Goal: Task Accomplishment & Management: Complete application form

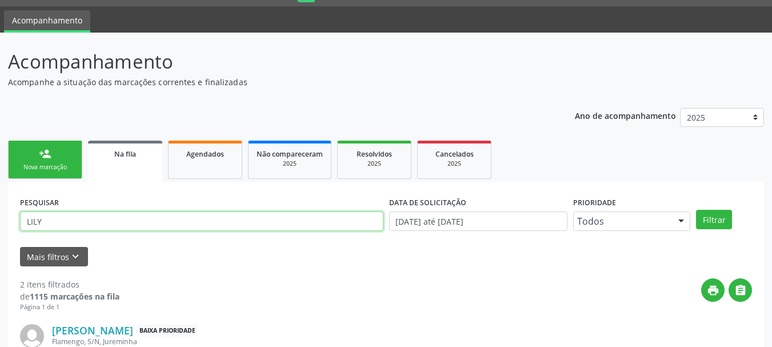
scroll to position [30, 0]
drag, startPoint x: 16, startPoint y: 220, endPoint x: 0, endPoint y: 223, distance: 16.4
click at [0, 223] on div "Acompanhamento Acompanhe a situação das marcações correntes e finalizadas Relat…" at bounding box center [386, 285] width 772 height 504
click at [49, 168] on div "Nova marcação" at bounding box center [45, 167] width 57 height 9
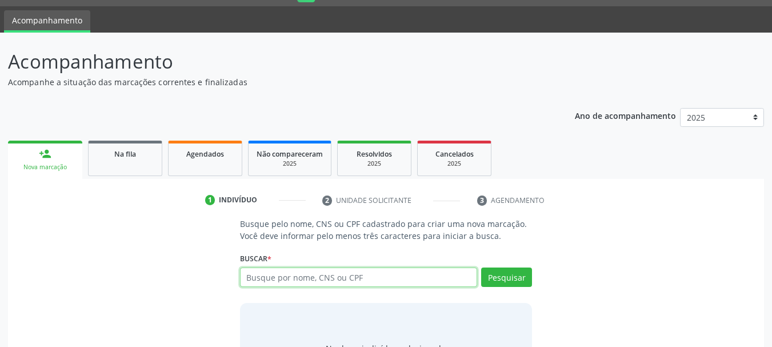
click at [300, 274] on input "text" at bounding box center [359, 277] width 238 height 19
type input "[PERSON_NAME]"
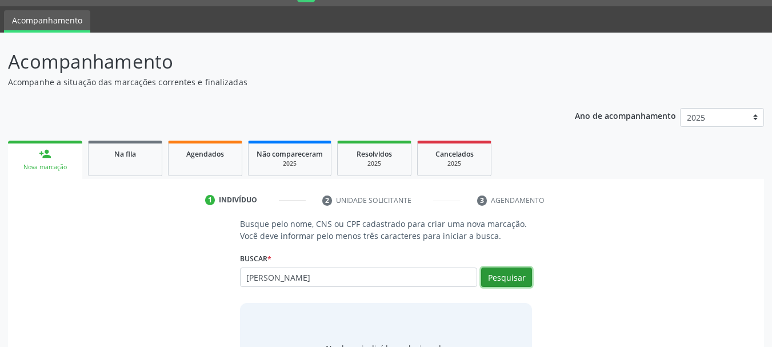
click at [506, 281] on button "Pesquisar" at bounding box center [506, 277] width 51 height 19
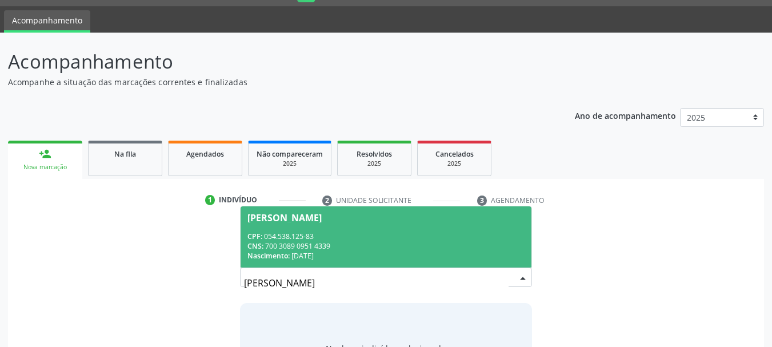
click at [328, 241] on div "CNS: 700 3089 0951 4339" at bounding box center [387, 246] width 278 height 10
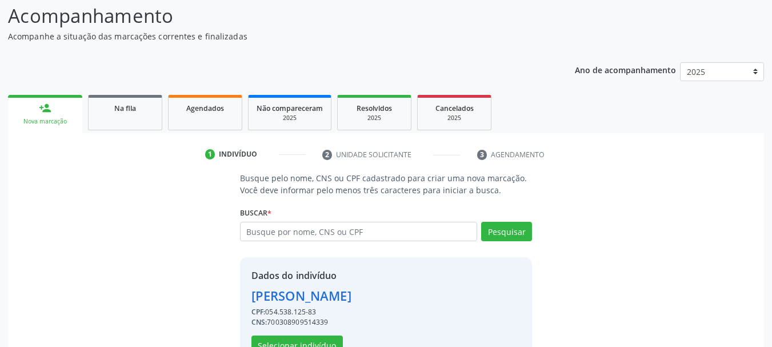
scroll to position [111, 0]
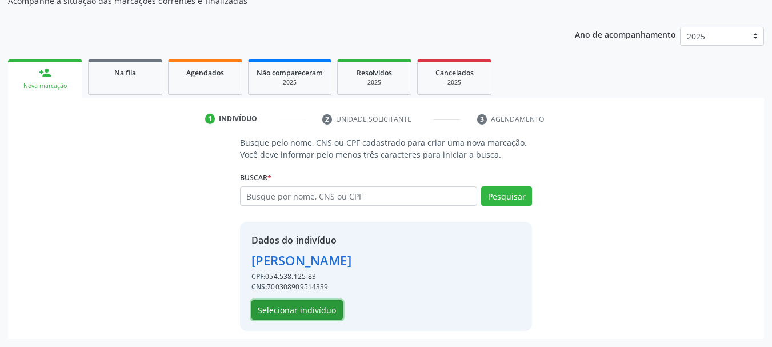
click at [316, 309] on button "Selecionar indivíduo" at bounding box center [297, 309] width 91 height 19
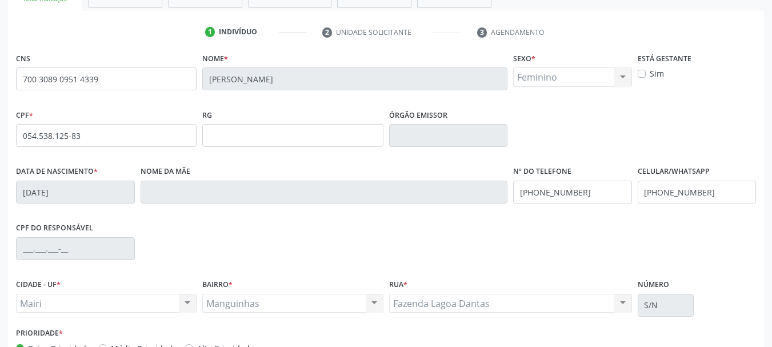
scroll to position [273, 0]
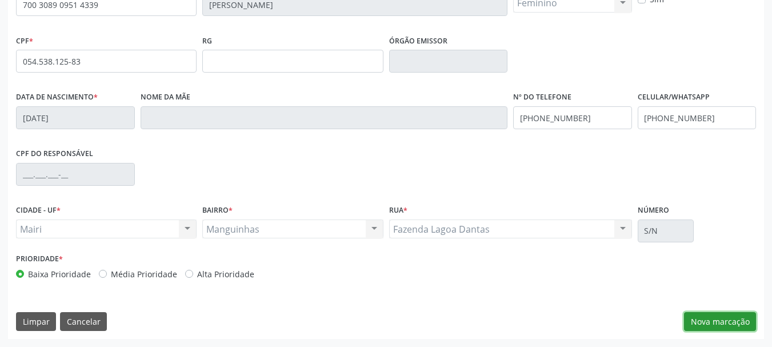
click at [710, 320] on button "Nova marcação" at bounding box center [720, 321] width 72 height 19
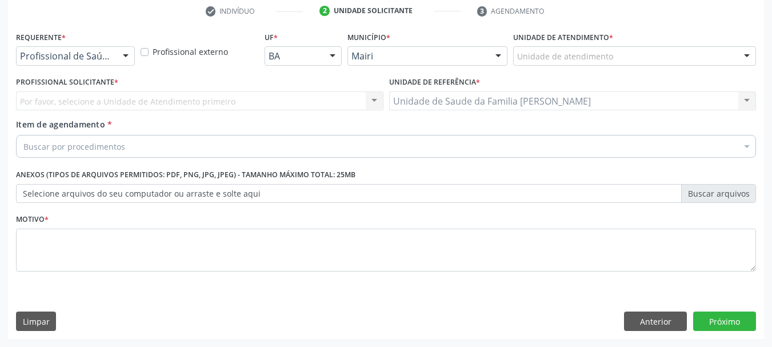
scroll to position [220, 0]
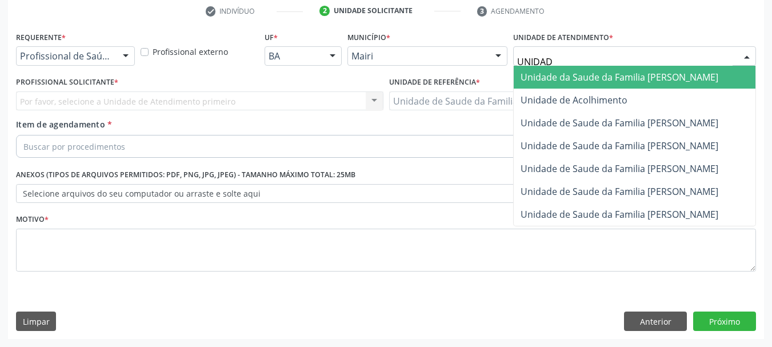
type input "UNIDADE"
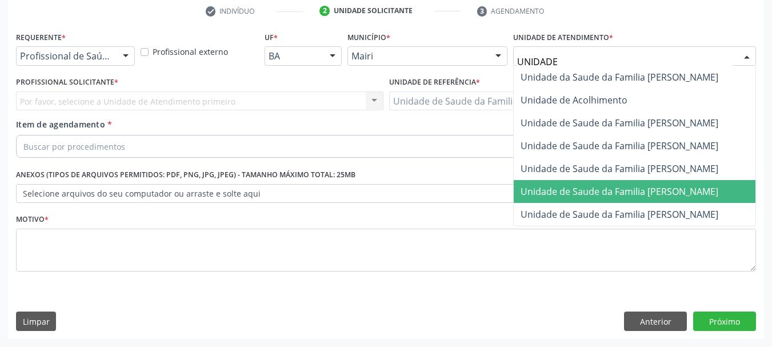
click at [645, 190] on span "Unidade de Saude da Familia [PERSON_NAME]" at bounding box center [620, 191] width 198 height 13
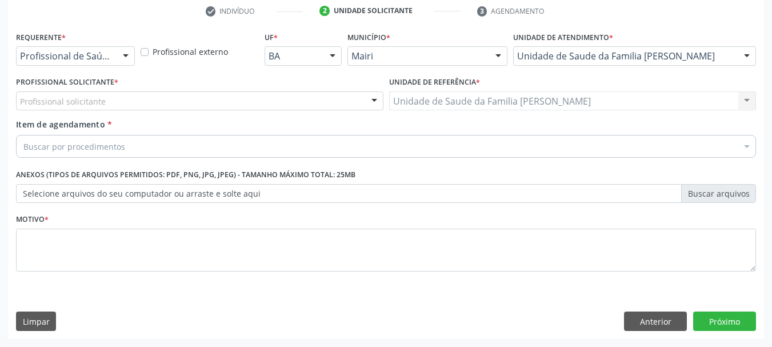
click at [131, 102] on div "Profissional solicitante" at bounding box center [200, 100] width 368 height 19
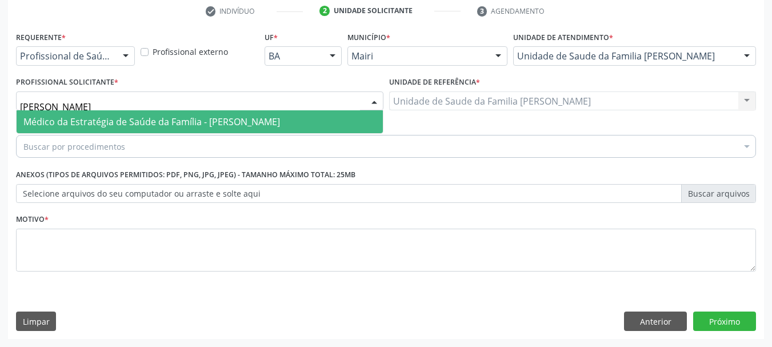
type input "[PERSON_NAME]"
click at [131, 119] on span "Médico da Estratégia de Saúde da Família - [PERSON_NAME]" at bounding box center [151, 121] width 257 height 13
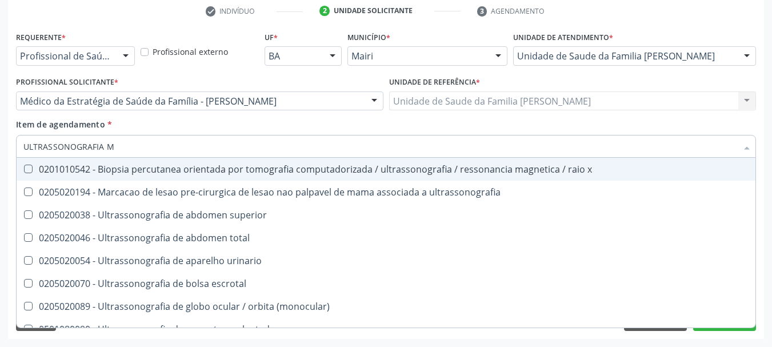
type input "ULTRASSONOGRAFIA MA"
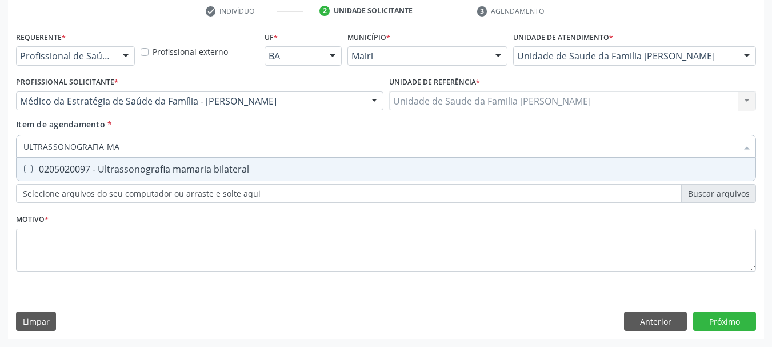
click at [125, 166] on div "0205020097 - Ultrassonografia mamaria bilateral" at bounding box center [385, 169] width 725 height 9
checkbox bilateral "true"
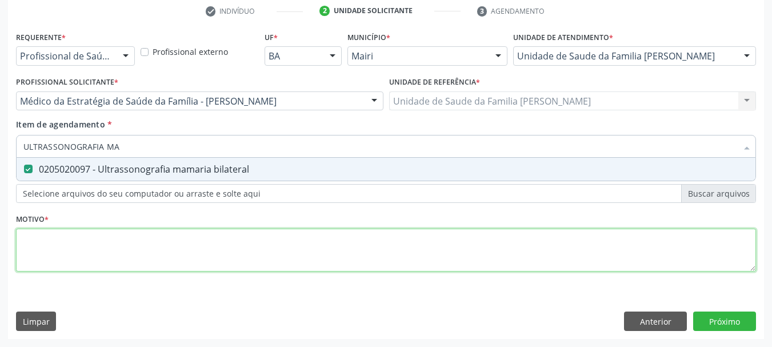
click at [149, 252] on div "Requerente * Profissional de Saúde Profissional de Saúde Paciente Nenhum result…" at bounding box center [386, 158] width 740 height 259
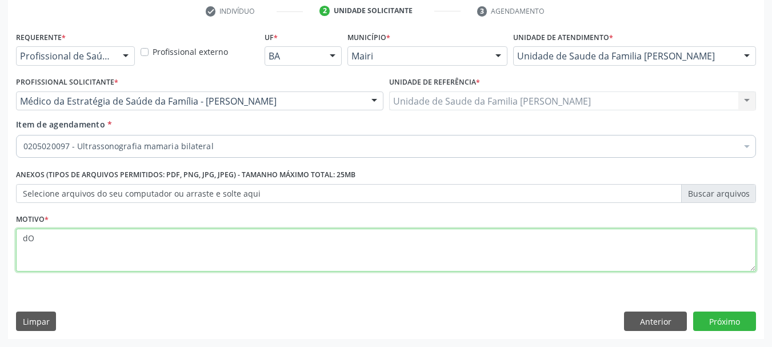
type textarea "d"
type textarea "Dor no seio direito"
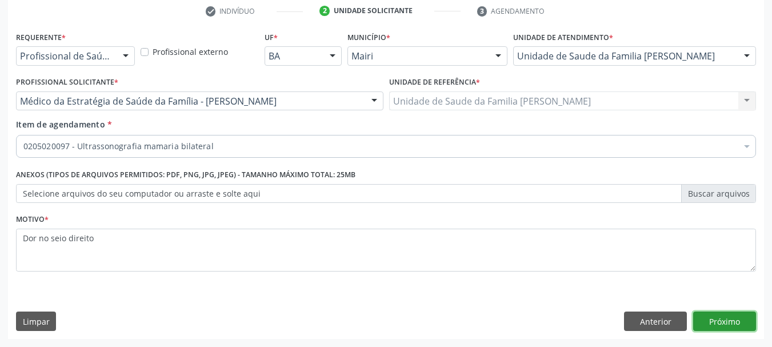
click at [706, 324] on button "Próximo" at bounding box center [724, 321] width 63 height 19
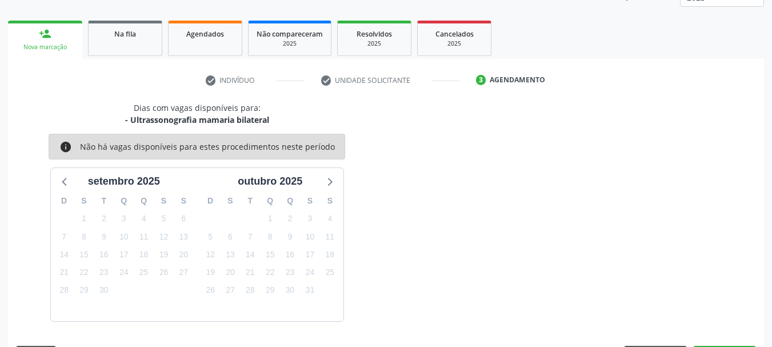
scroll to position [184, 0]
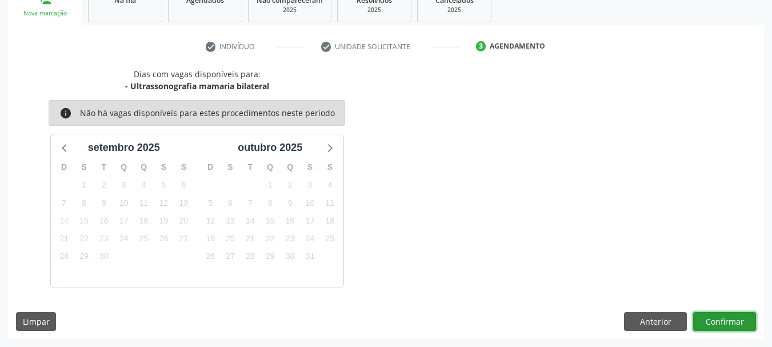
click at [729, 320] on button "Confirmar" at bounding box center [724, 321] width 63 height 19
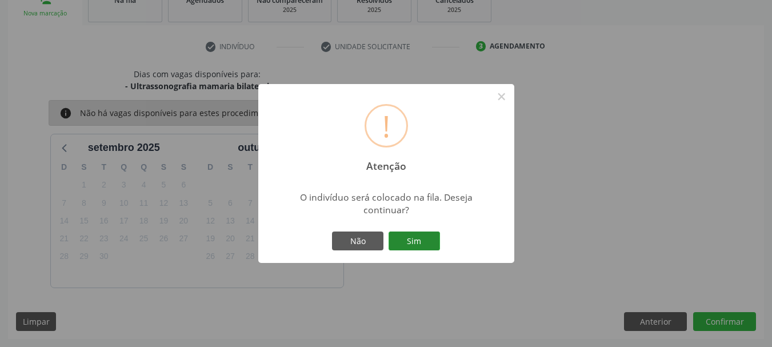
click at [415, 236] on button "Sim" at bounding box center [414, 241] width 51 height 19
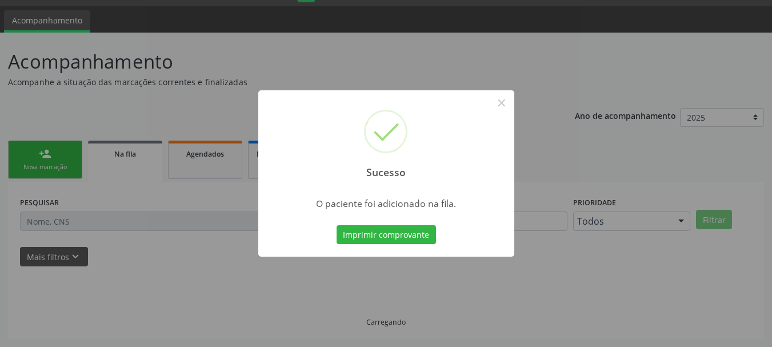
scroll to position [30, 0]
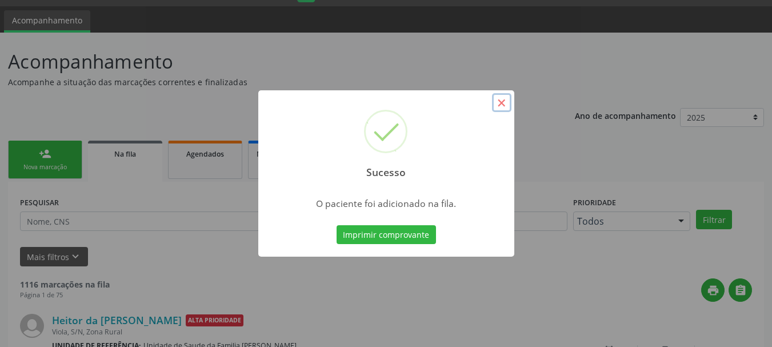
click at [500, 97] on button "×" at bounding box center [501, 102] width 19 height 19
